Goal: Information Seeking & Learning: Learn about a topic

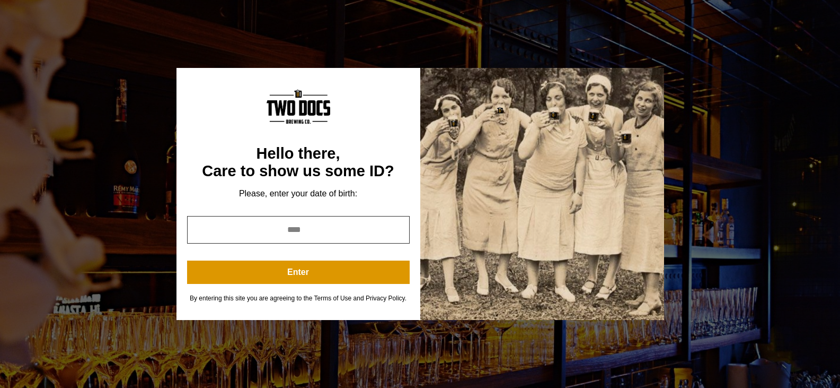
click at [291, 231] on input "year" at bounding box center [298, 230] width 223 height 28
type input "****"
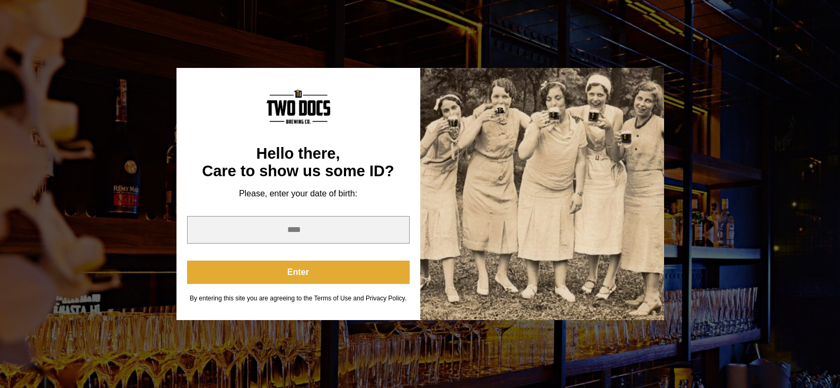
click at [302, 271] on button "Enter" at bounding box center [298, 271] width 223 height 23
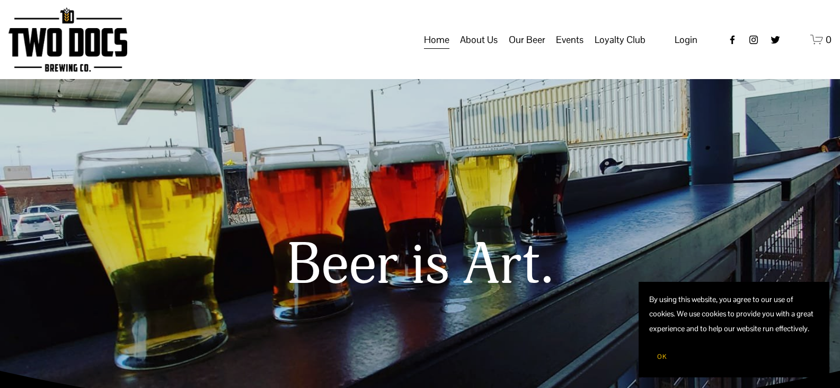
click at [491, 47] on span "About Us" at bounding box center [479, 40] width 38 height 18
click at [483, 49] on span "About Us" at bounding box center [479, 40] width 38 height 18
click at [0, 0] on span "Our Mission" at bounding box center [0, 0] width 0 height 0
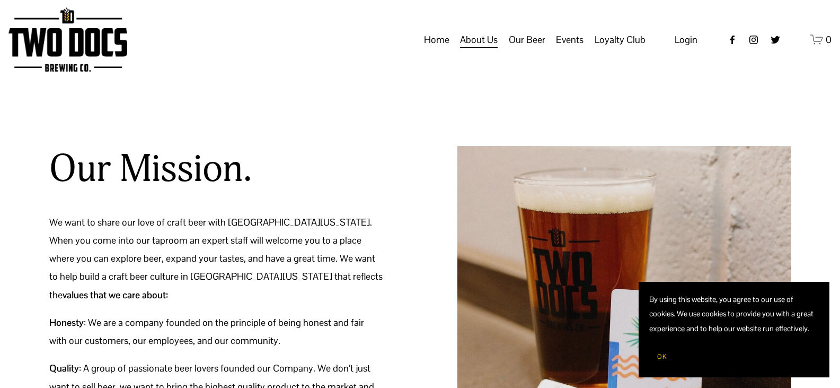
click at [443, 49] on link "Home" at bounding box center [436, 40] width 25 height 20
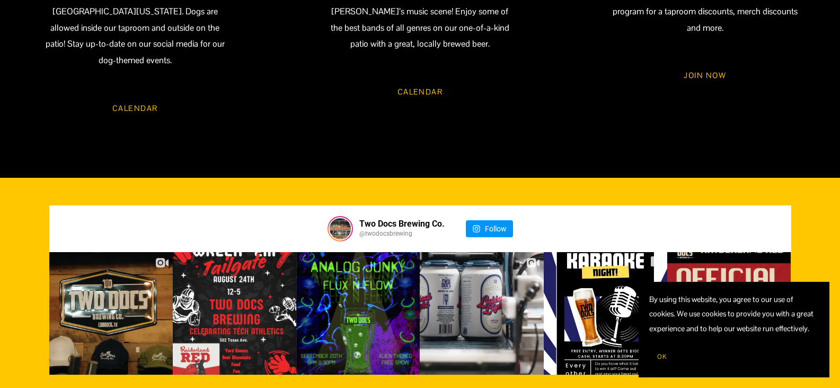
scroll to position [1273, 0]
